Goal: Transaction & Acquisition: Purchase product/service

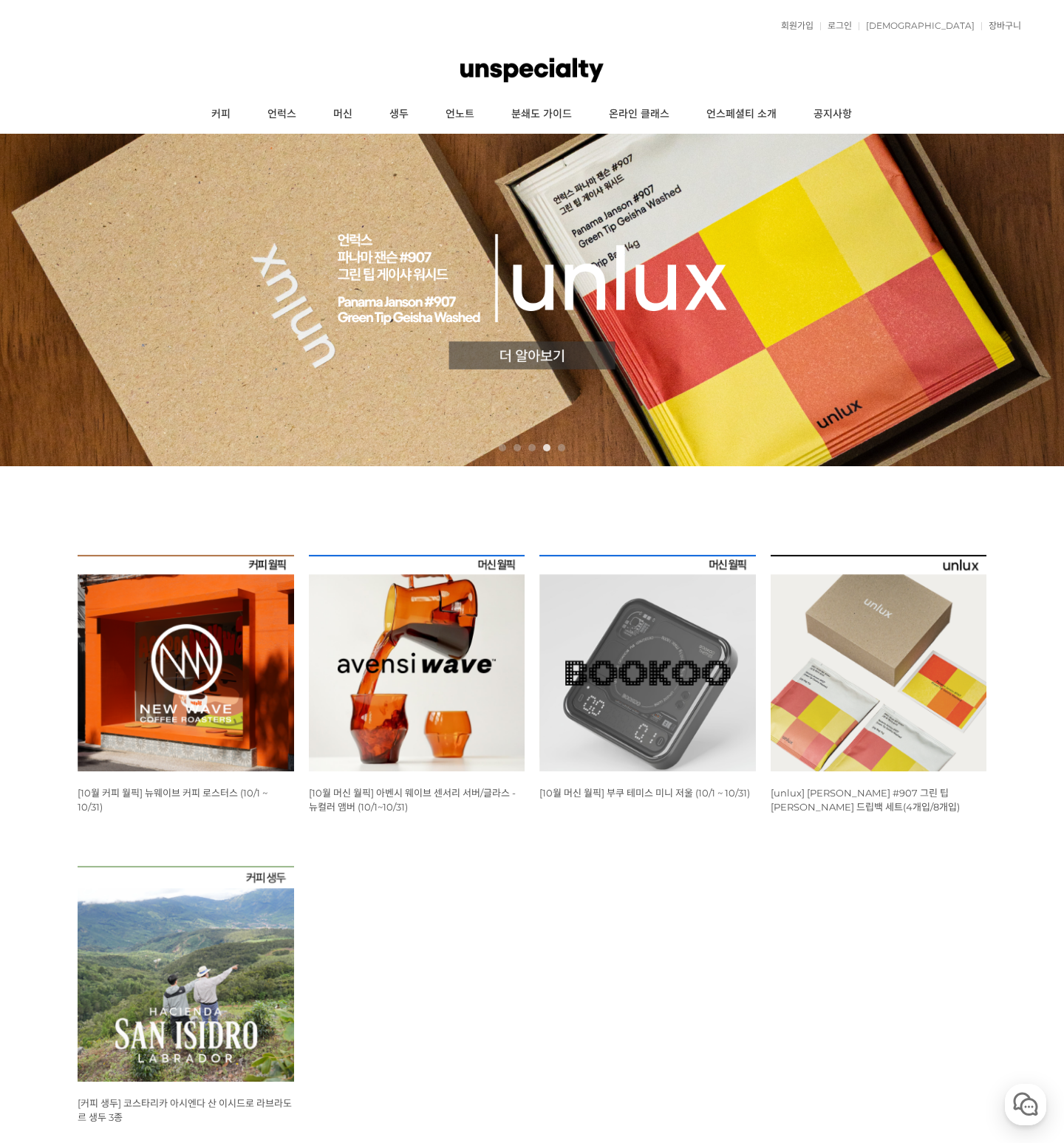
scroll to position [20, 0]
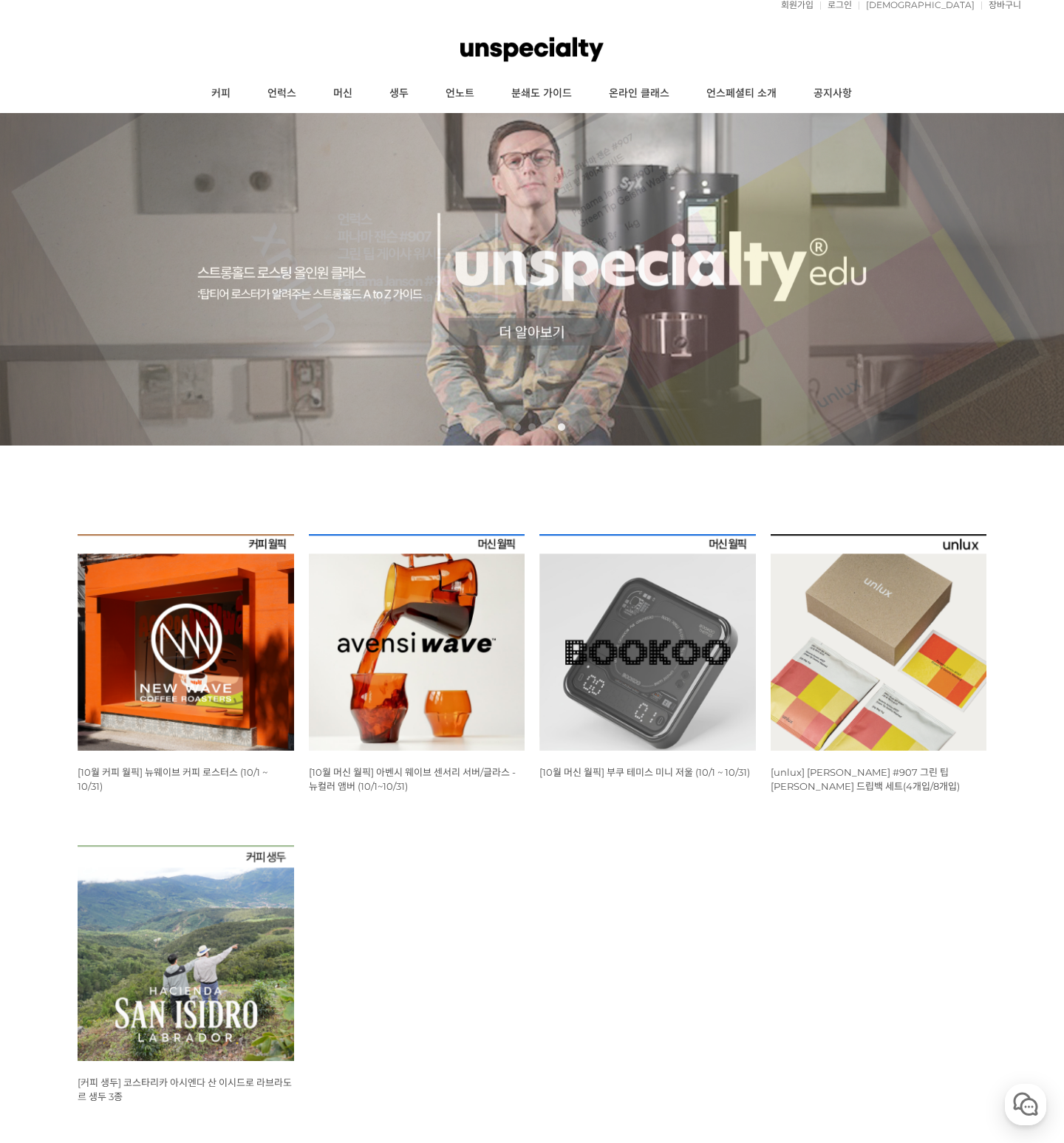
click at [185, 624] on img at bounding box center [185, 642] width 216 height 216
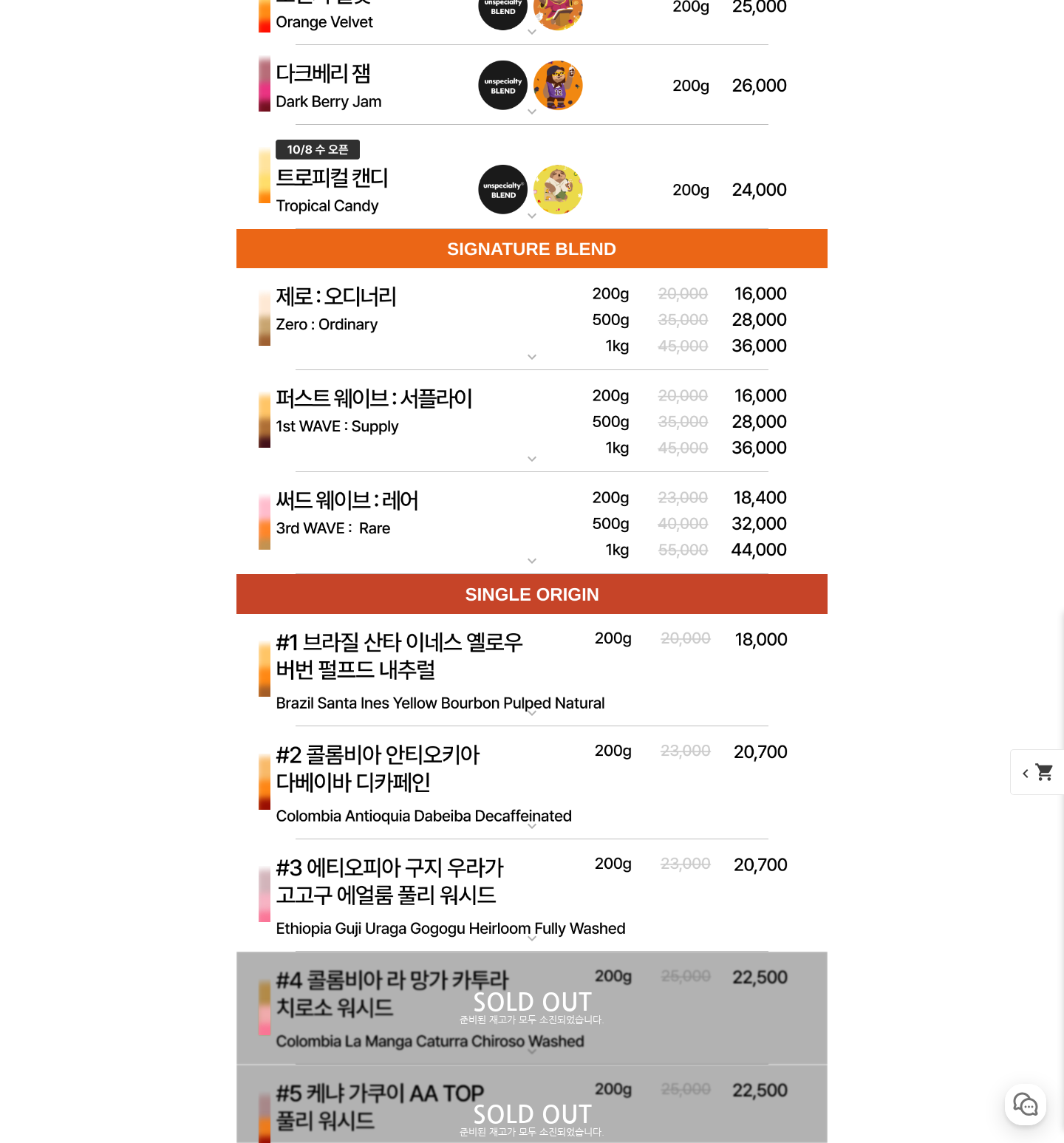
scroll to position [4510, 0]
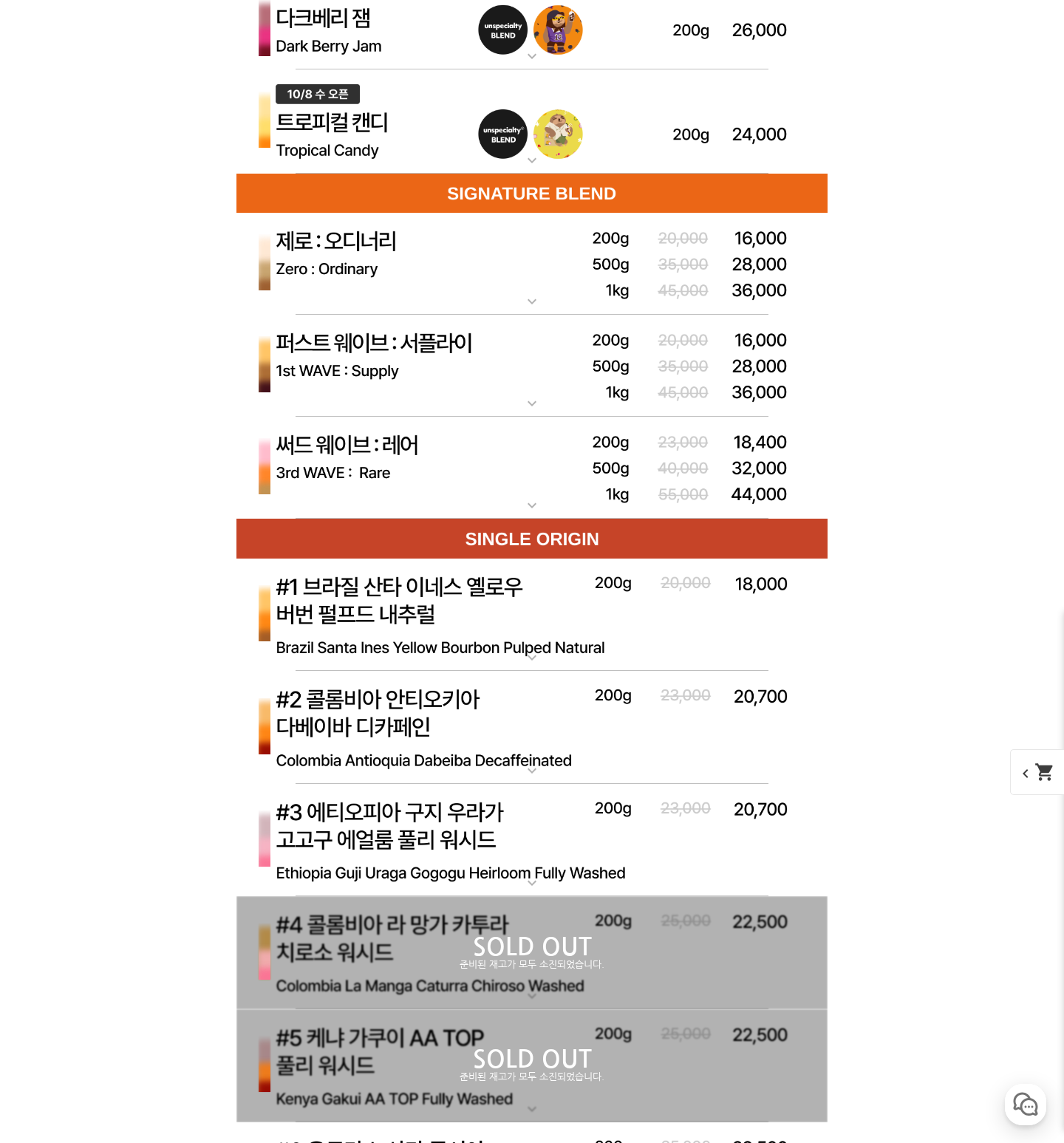
click at [544, 750] on img at bounding box center [532, 728] width 591 height 114
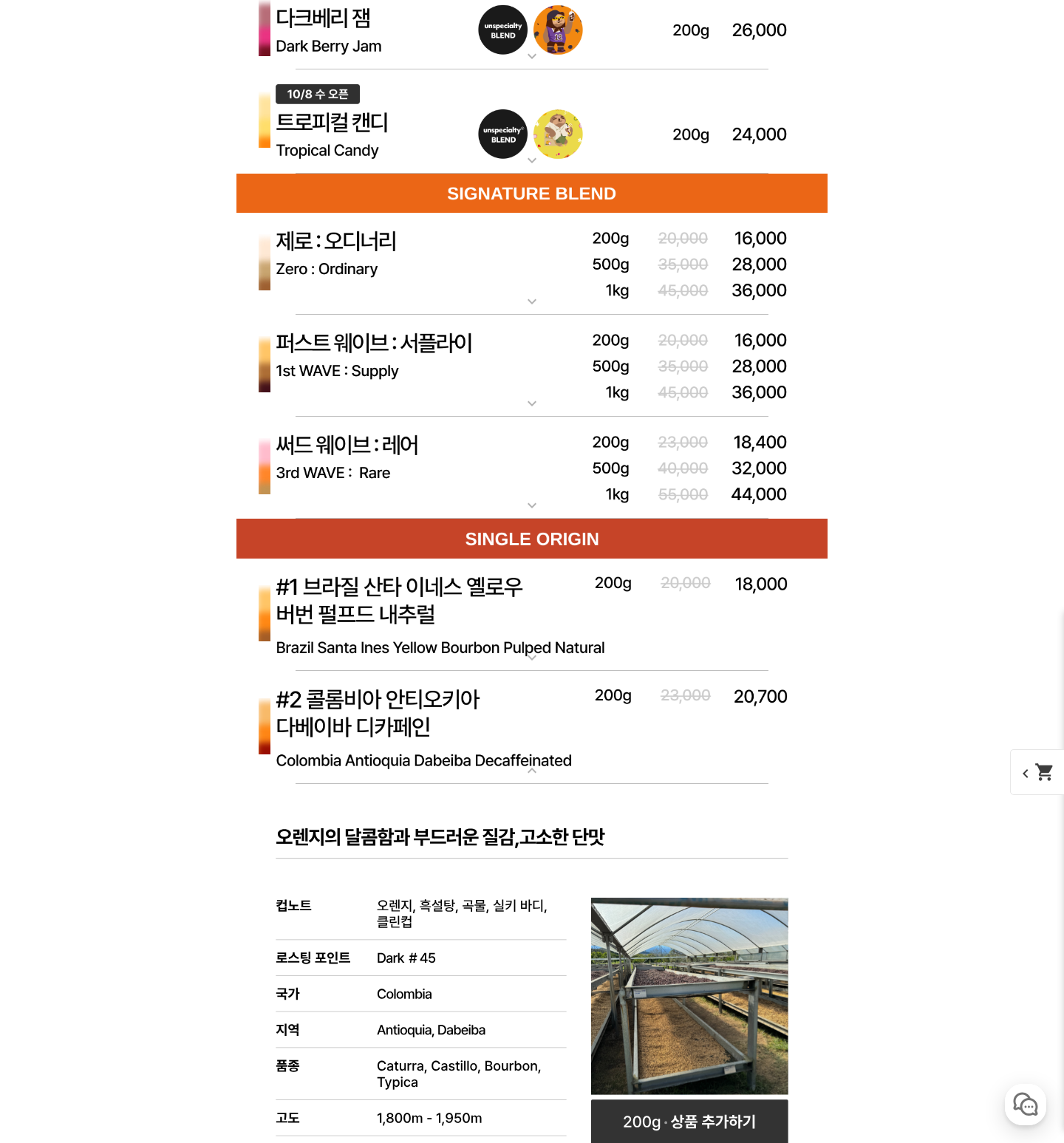
click at [544, 750] on img at bounding box center [532, 728] width 591 height 114
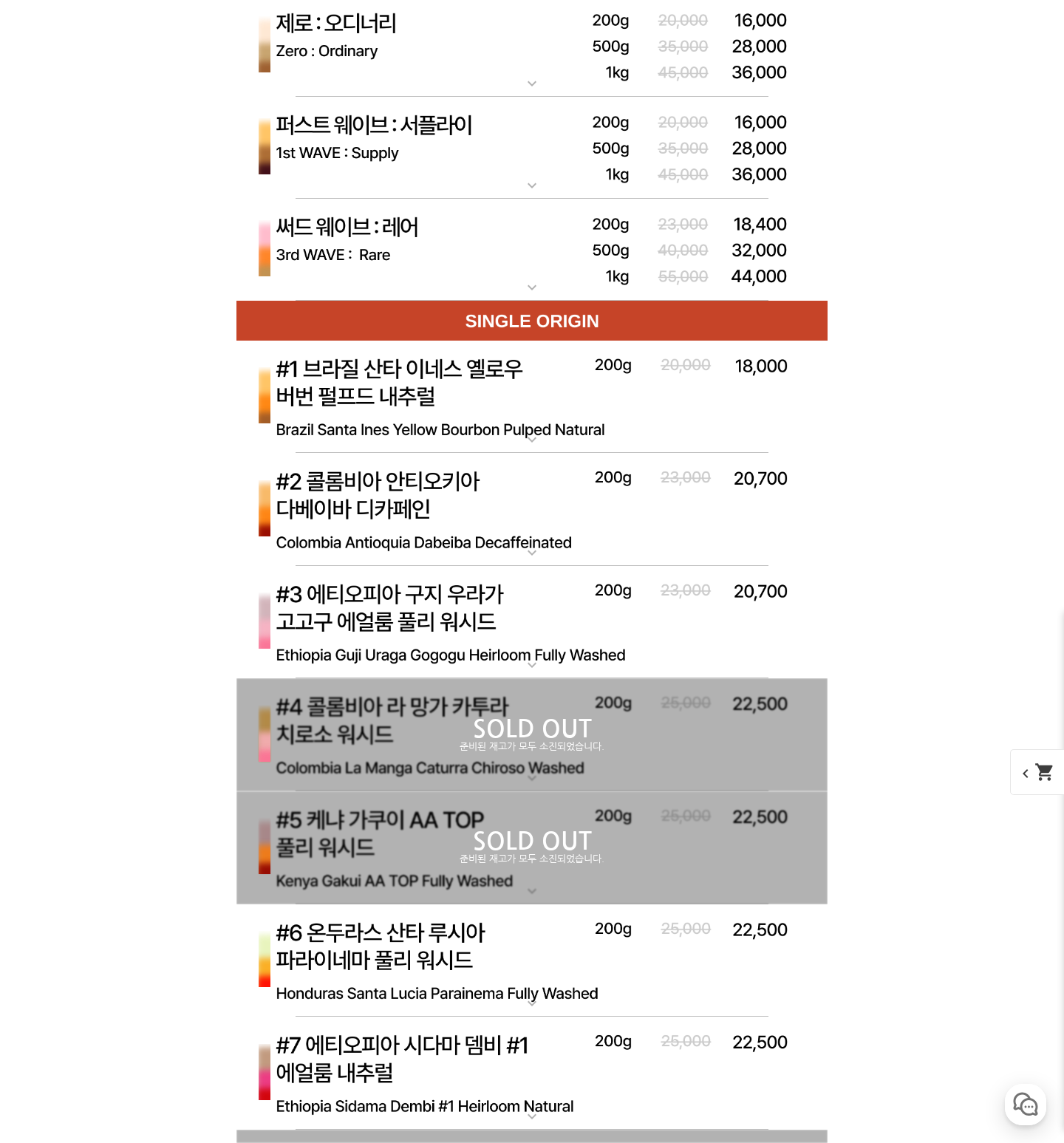
scroll to position [4705, 0]
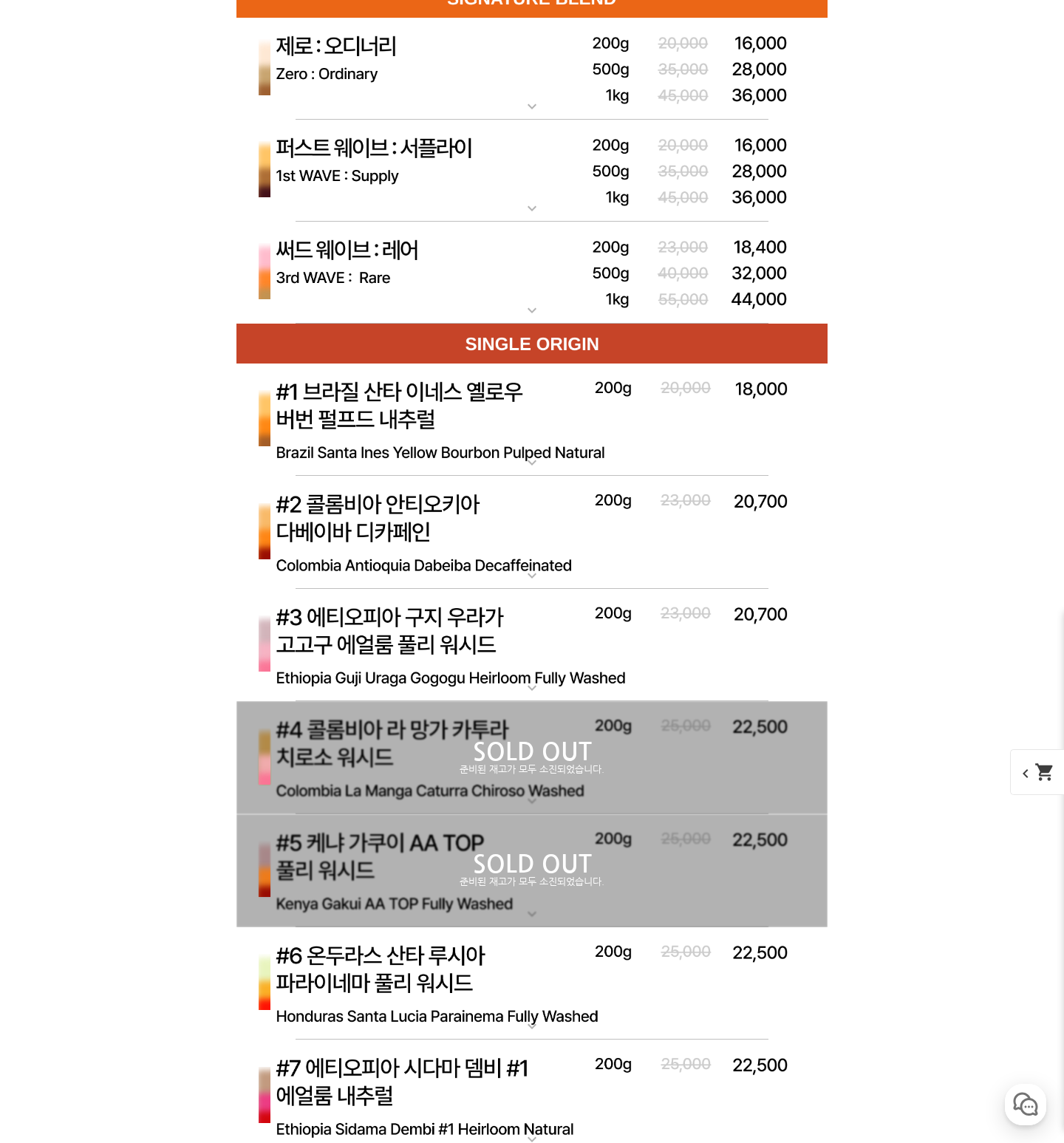
click at [535, 531] on img at bounding box center [532, 533] width 591 height 114
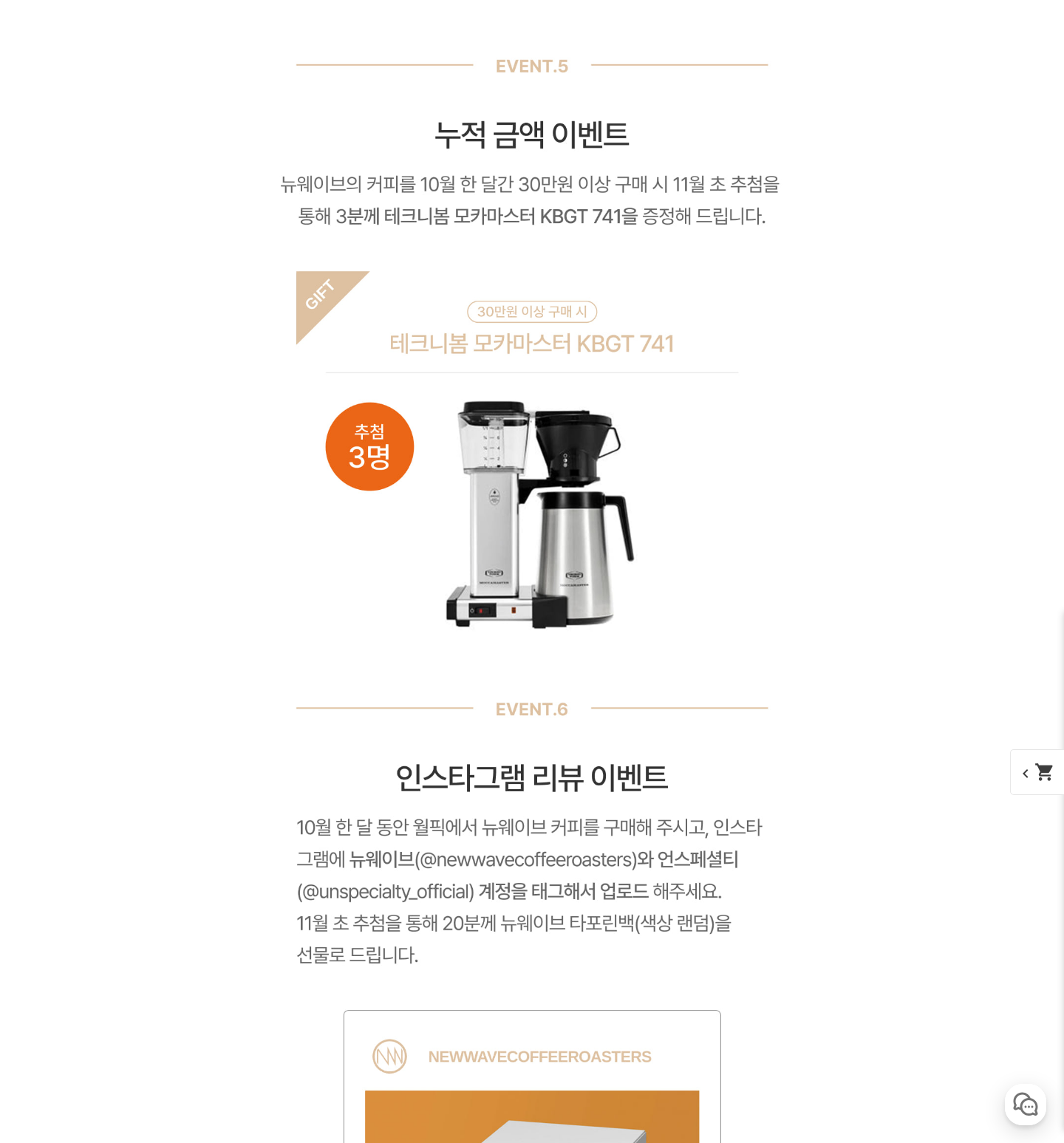
scroll to position [14602, 0]
